Goal: Task Accomplishment & Management: Complete application form

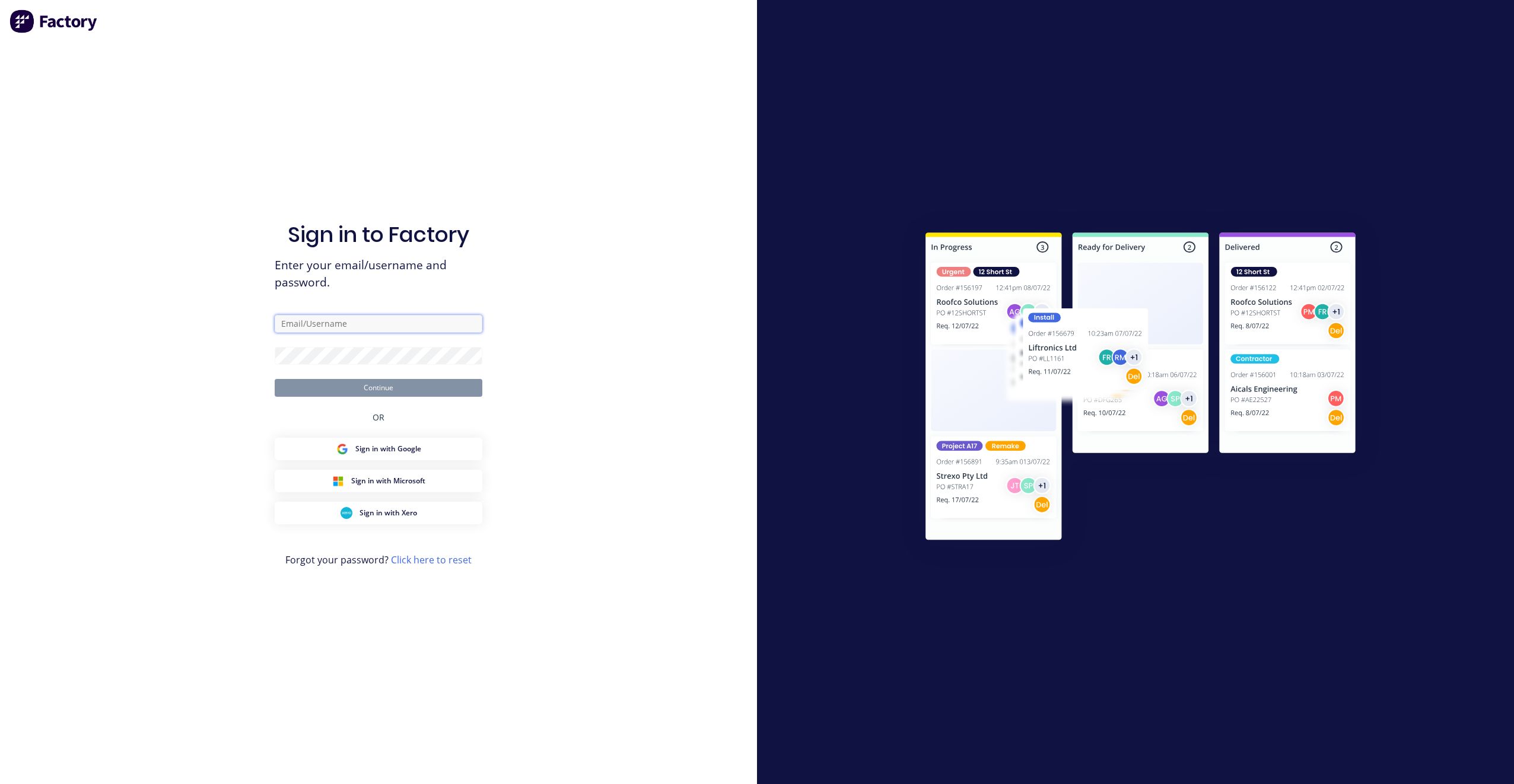
click at [337, 331] on input "text" at bounding box center [378, 323] width 208 height 18
type input "sarah@everlaststainless.com.au"
click at [275, 379] on button "Continue" at bounding box center [378, 387] width 208 height 18
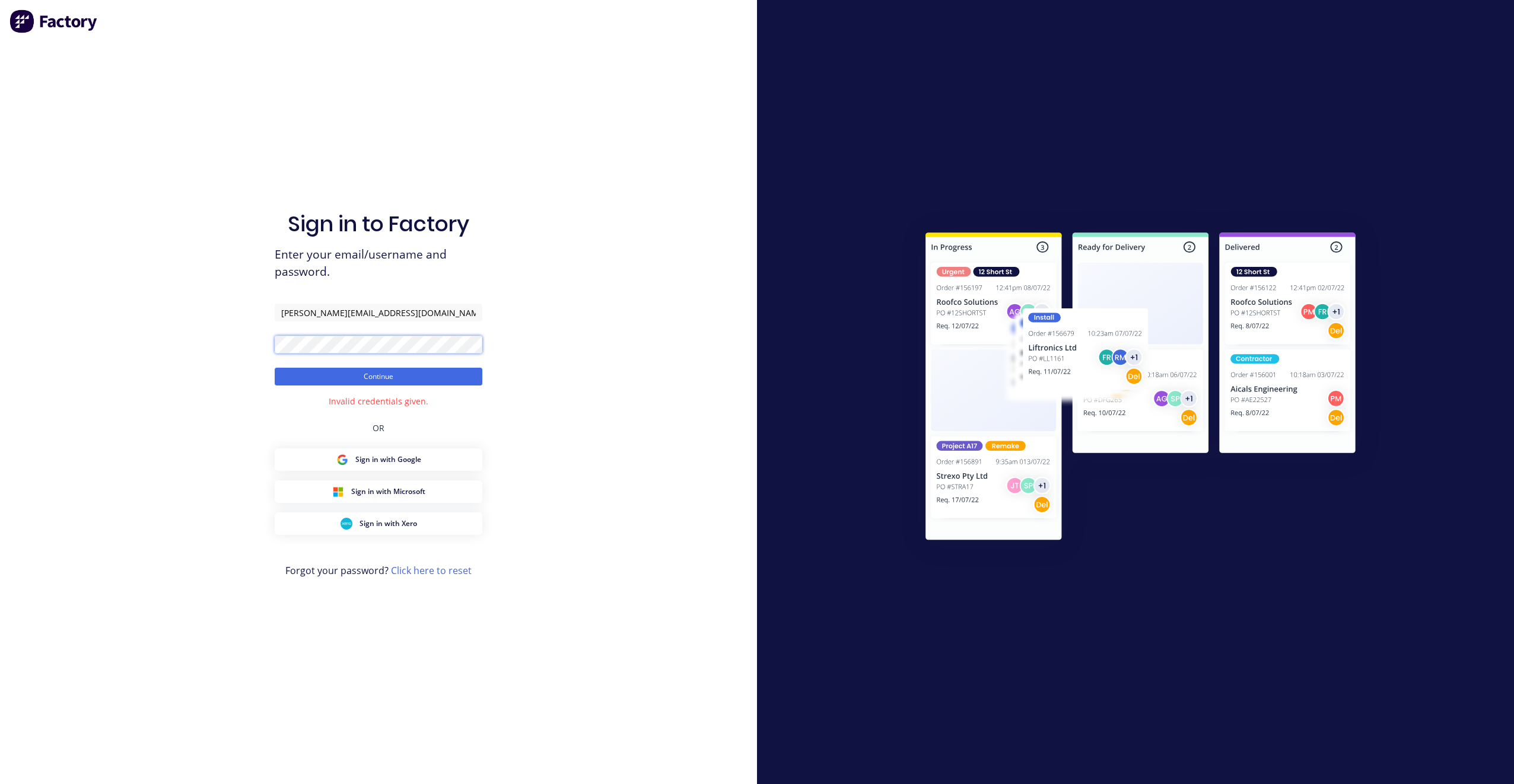
click at [211, 345] on div "Sign in to Factory Enter your email/username and password. sarah@everlaststainl…" at bounding box center [378, 392] width 757 height 784
click at [275, 368] on button "Continue" at bounding box center [378, 376] width 208 height 18
click at [408, 382] on button "Continue" at bounding box center [378, 376] width 208 height 18
click at [101, 328] on div "Sign in to Factory Enter your email/username and password. sarah@everlaststainl…" at bounding box center [378, 392] width 757 height 784
click at [275, 368] on button "Continue" at bounding box center [378, 376] width 208 height 18
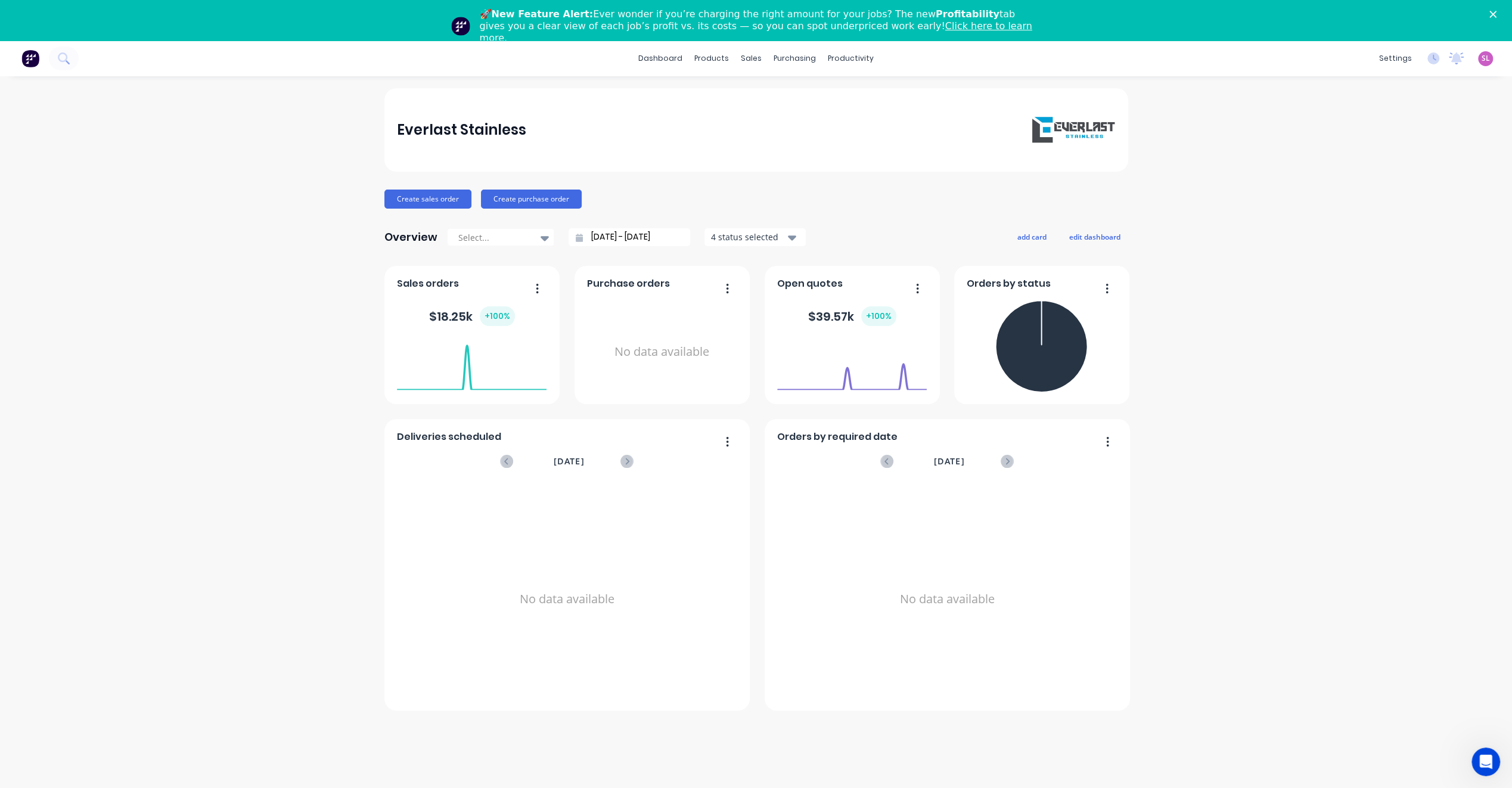
click at [757, 12] on icon "Close" at bounding box center [1493, 14] width 7 height 7
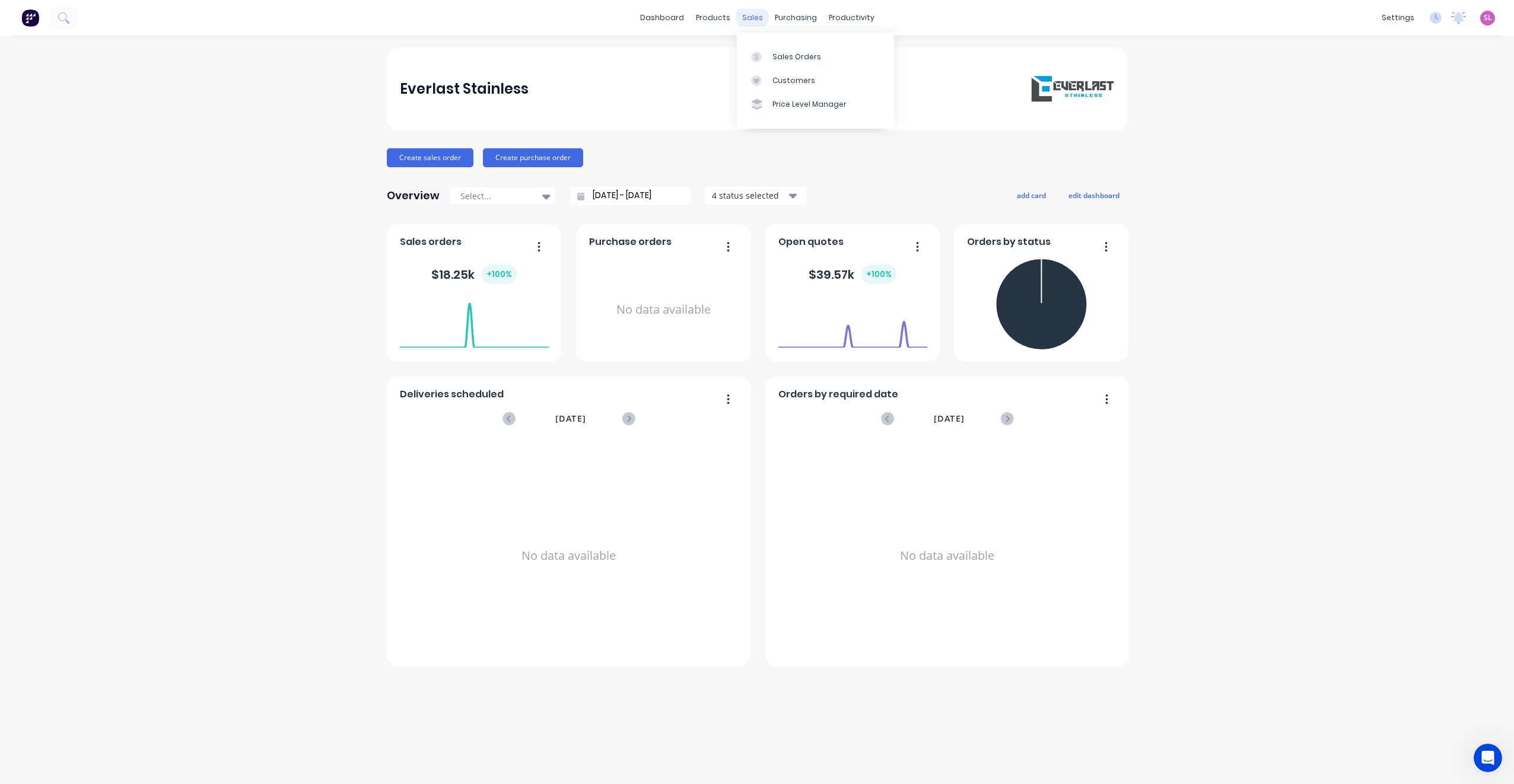
click at [754, 20] on div "sales" at bounding box center [752, 18] width 33 height 18
click at [754, 57] on div at bounding box center [790, 56] width 18 height 10
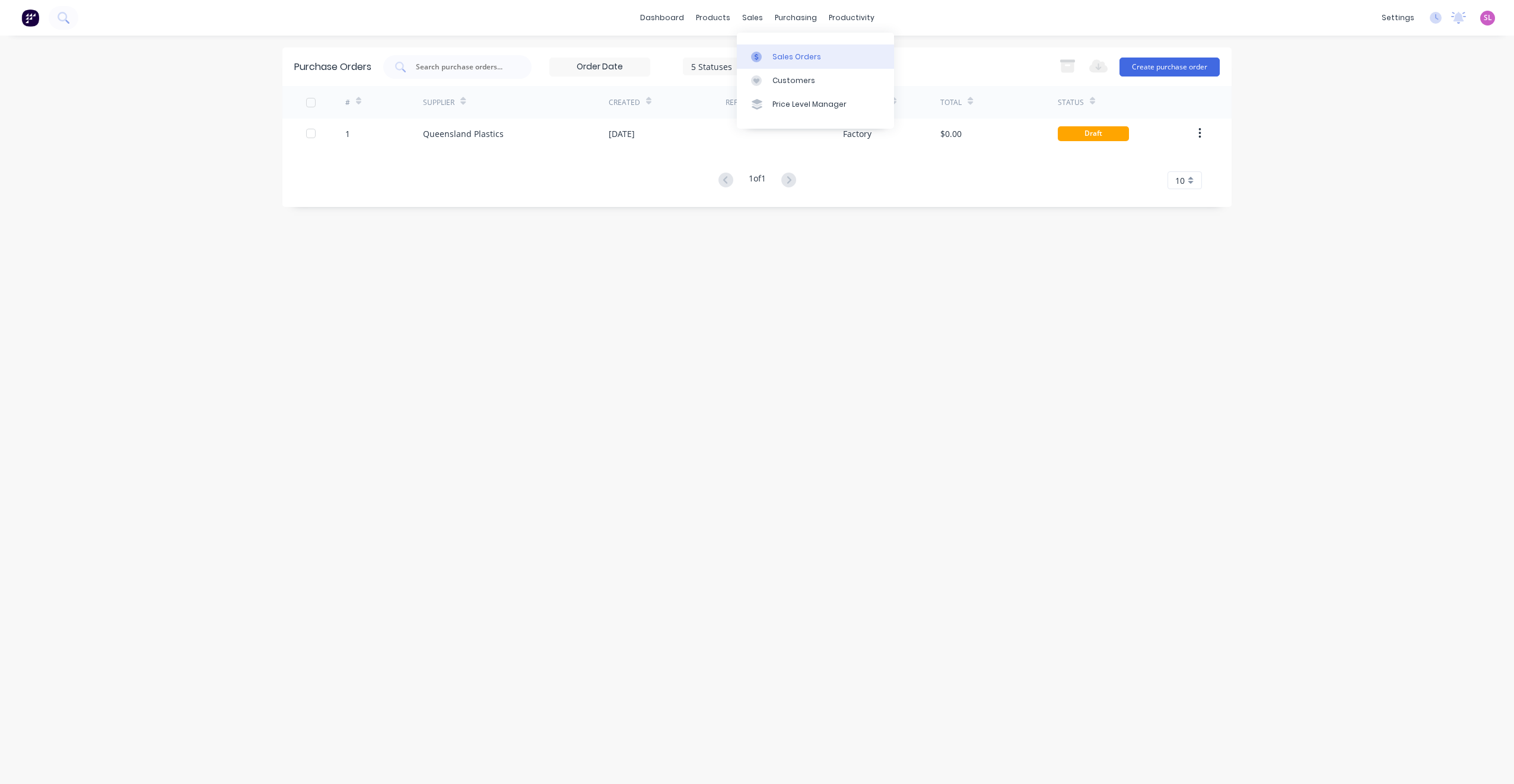
click at [776, 53] on div "Sales Orders" at bounding box center [797, 56] width 48 height 10
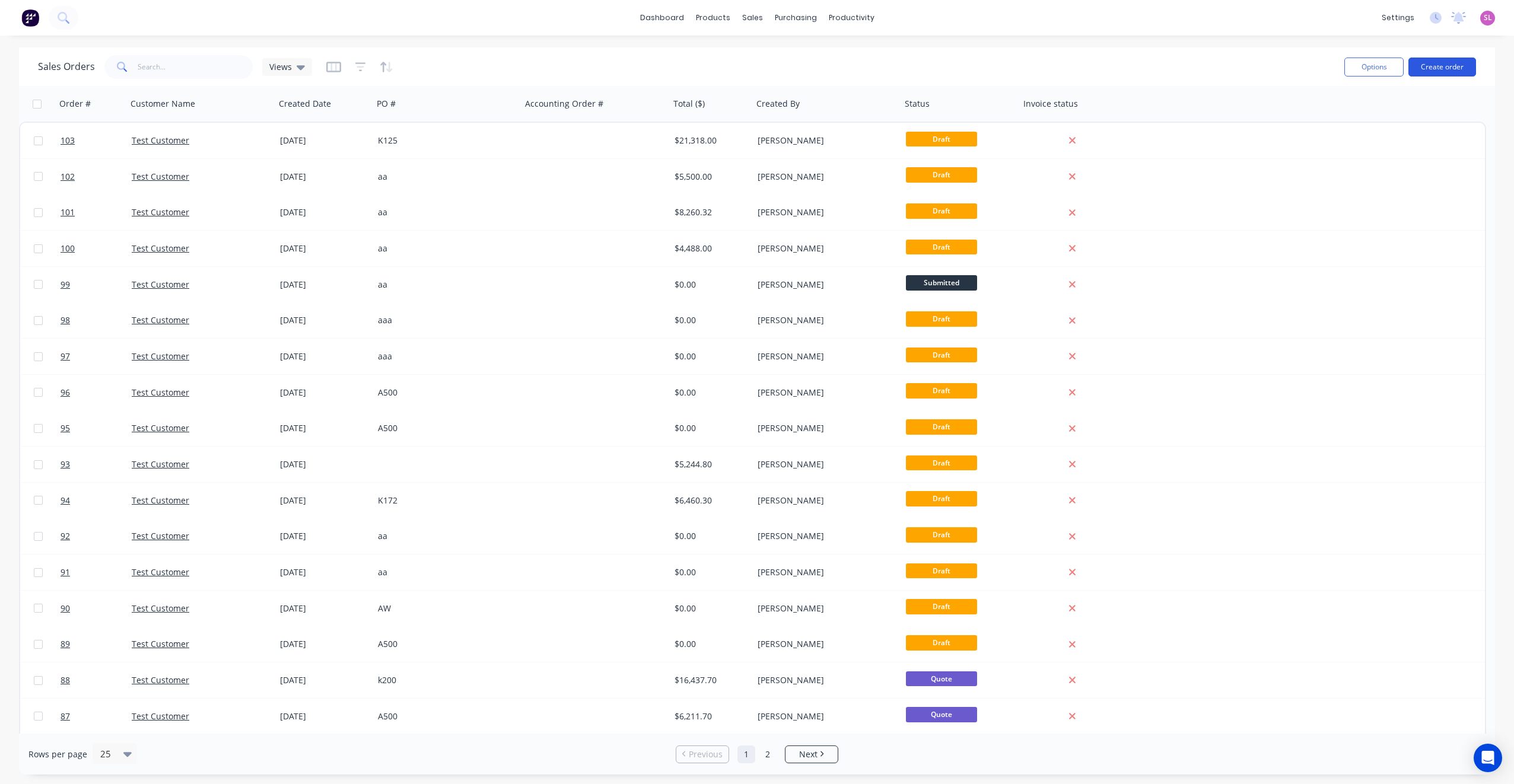
click at [1446, 71] on button "Create order" at bounding box center [1442, 67] width 68 height 19
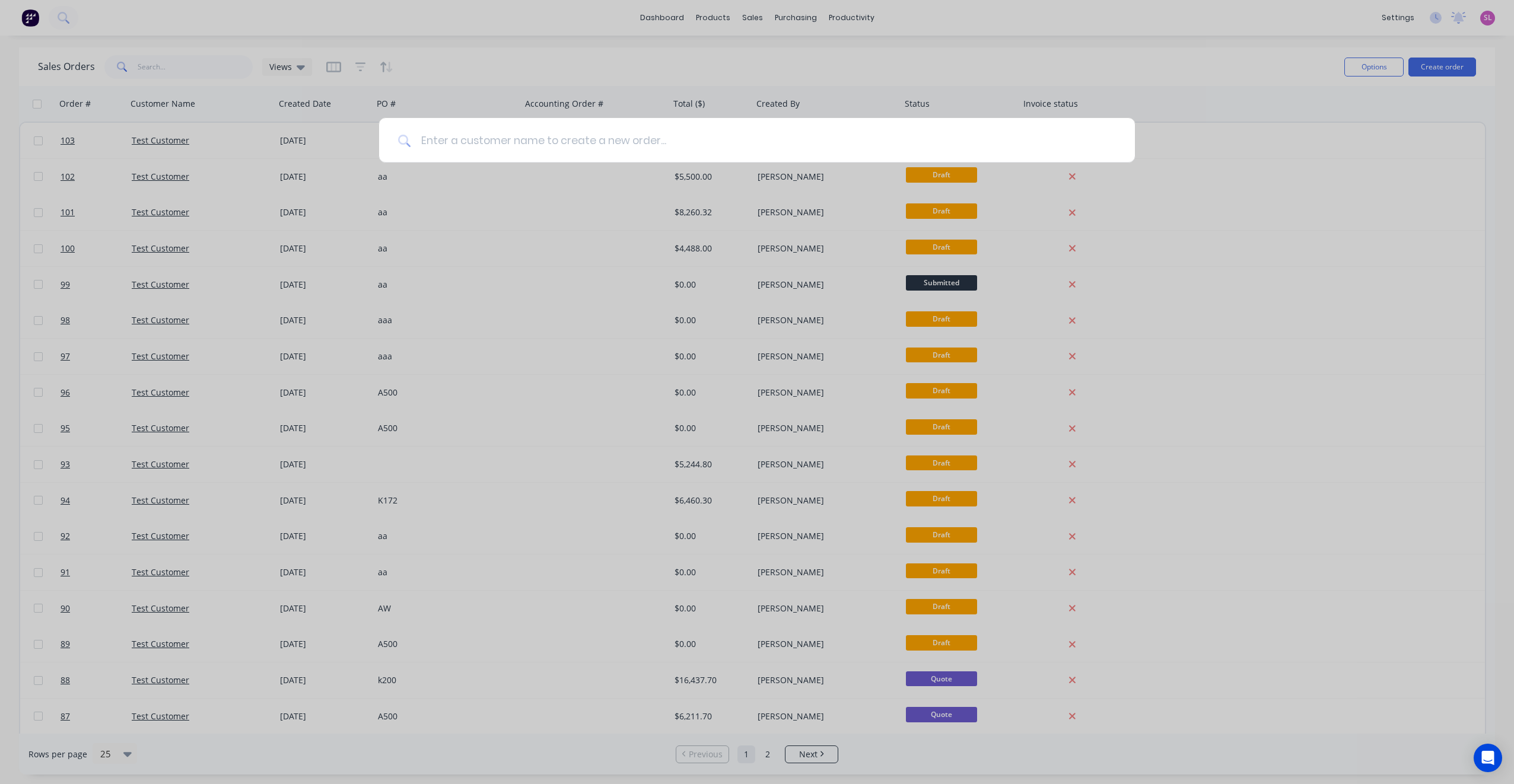
click at [628, 142] on input at bounding box center [763, 141] width 704 height 45
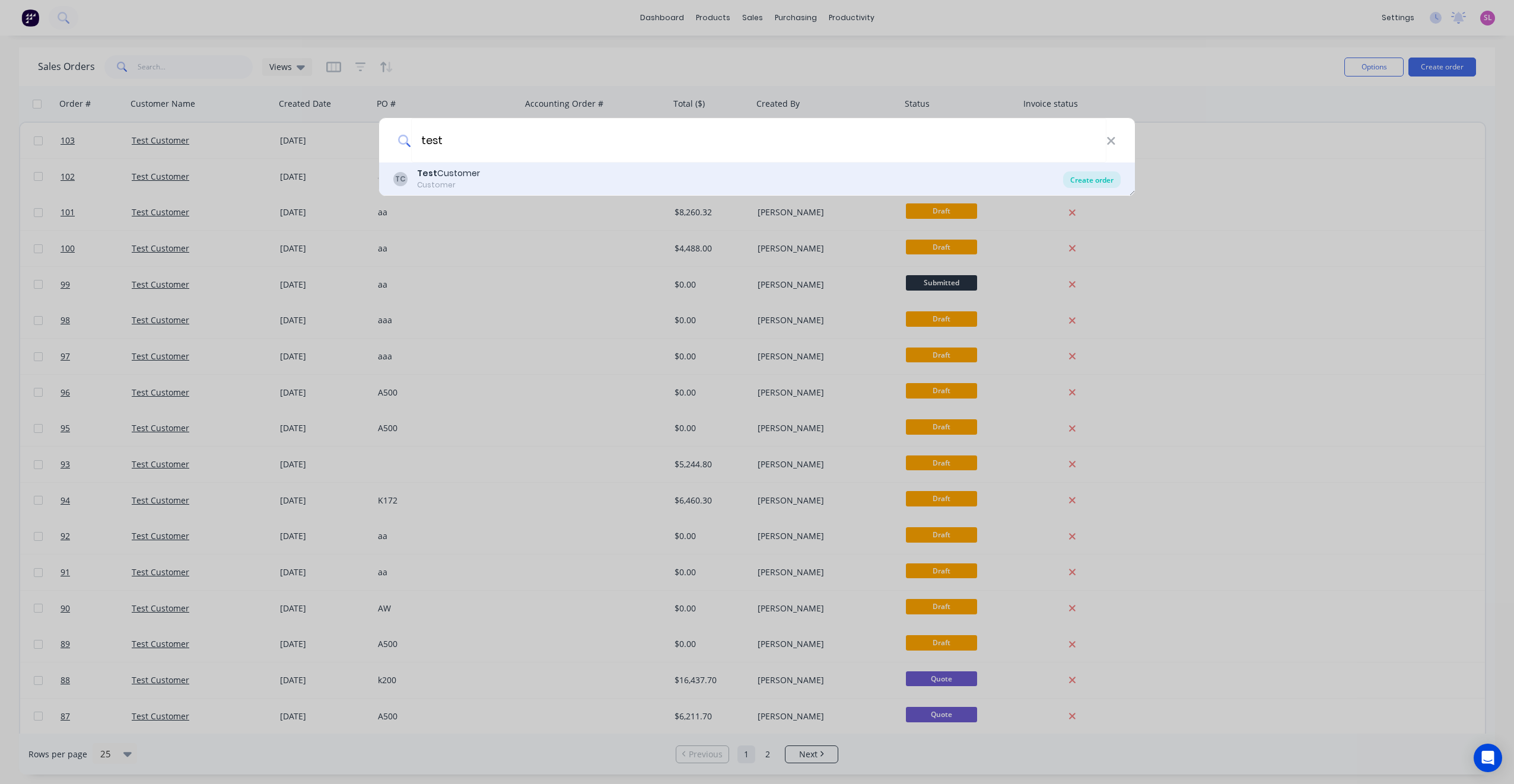
type input "test"
click at [1106, 179] on div "Create order" at bounding box center [1092, 180] width 58 height 17
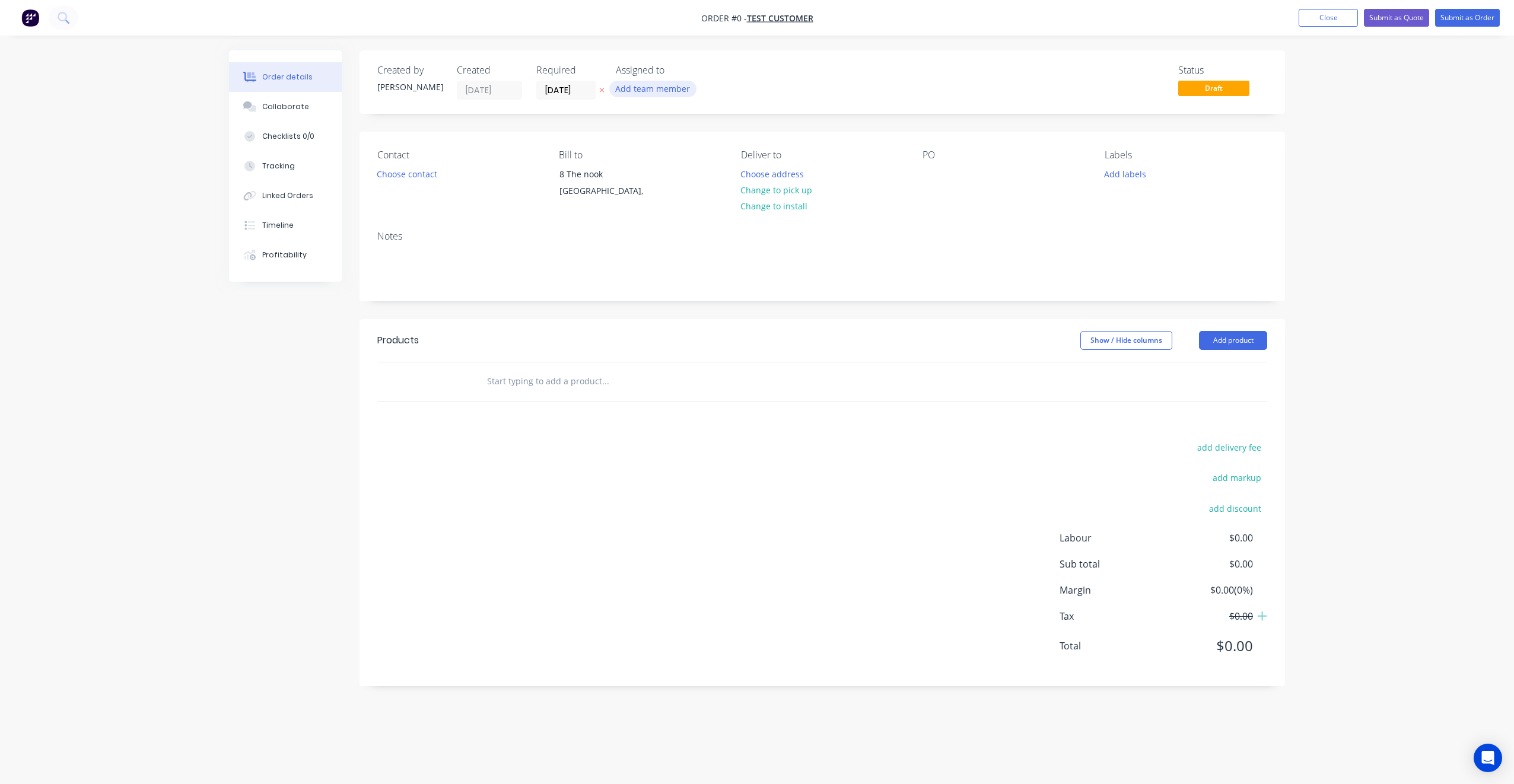
click at [621, 90] on button "Add team member" at bounding box center [653, 88] width 88 height 16
click at [1346, 13] on button "Close" at bounding box center [1329, 18] width 60 height 18
